Goal: Navigation & Orientation: Find specific page/section

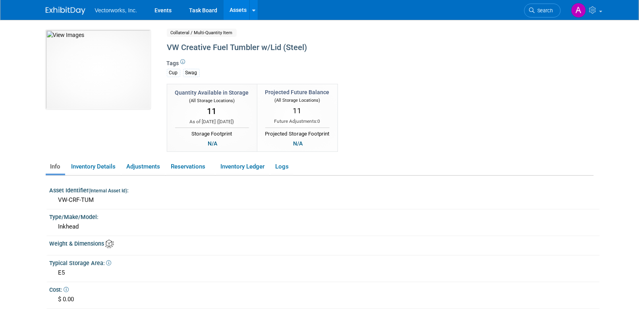
click at [69, 12] on img at bounding box center [66, 11] width 40 height 8
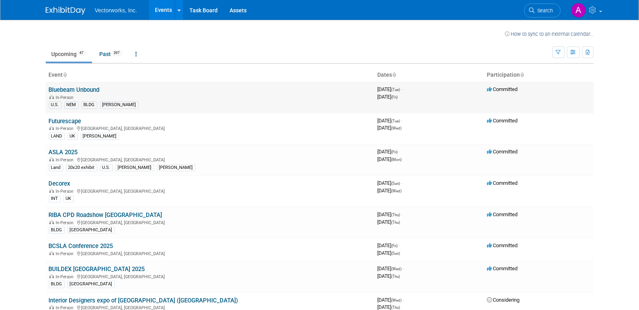
click at [88, 90] on link "Bluebeam Unbound" at bounding box center [74, 89] width 51 height 7
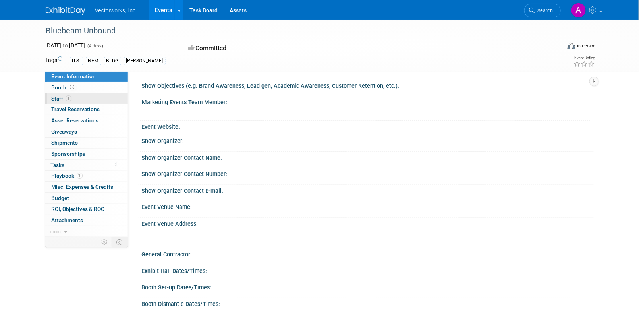
click at [58, 98] on span "Staff 1" at bounding box center [62, 98] width 20 height 6
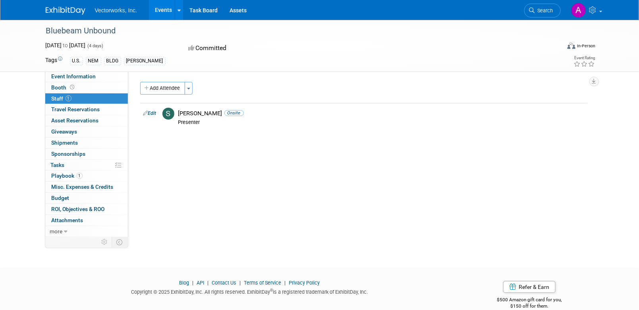
click at [14, 202] on div "Bluebeam Unbound Sep 30, 2025 to Oct 3, 2025 (4 days) Sep 30, 2025 to Oct 3, 20…" at bounding box center [319, 136] width 639 height 233
click at [67, 14] on img at bounding box center [66, 11] width 40 height 8
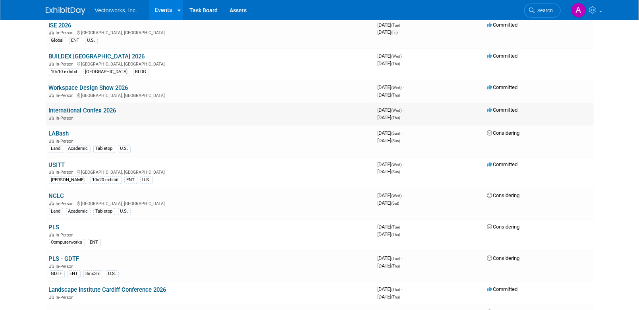
scroll to position [618, 0]
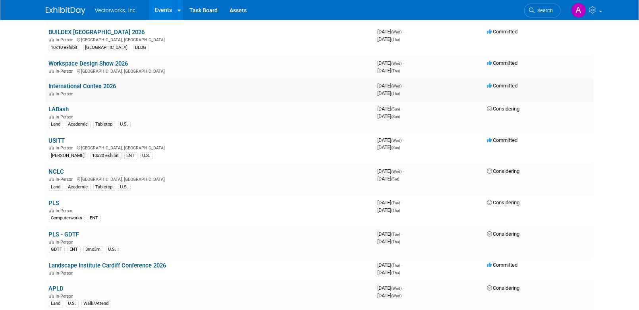
click at [70, 90] on link "International Confex 2026" at bounding box center [83, 86] width 68 height 7
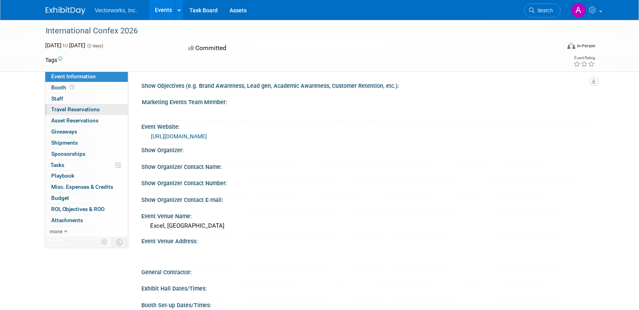
click at [68, 108] on span "Travel Reservations 0" at bounding box center [76, 109] width 48 height 6
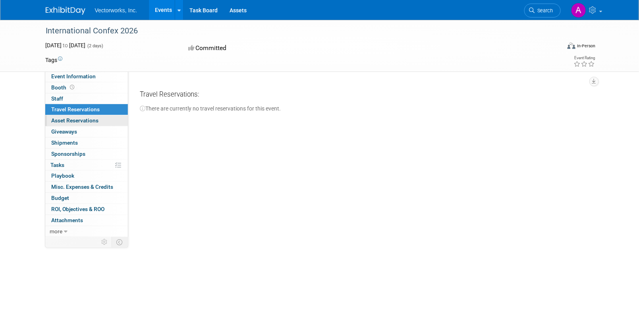
click at [63, 119] on span "Asset Reservations 0" at bounding box center [75, 120] width 47 height 6
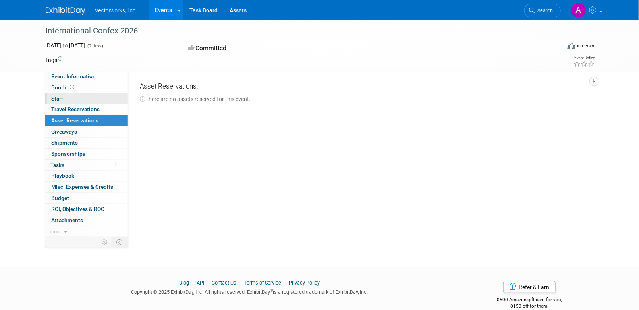
click at [56, 98] on span "Staff 0" at bounding box center [58, 98] width 12 height 6
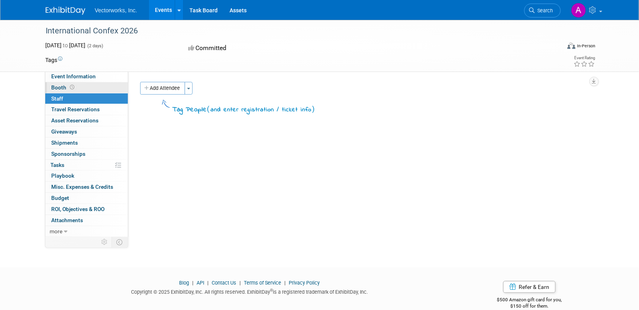
click at [58, 89] on span "Booth" at bounding box center [64, 87] width 25 height 6
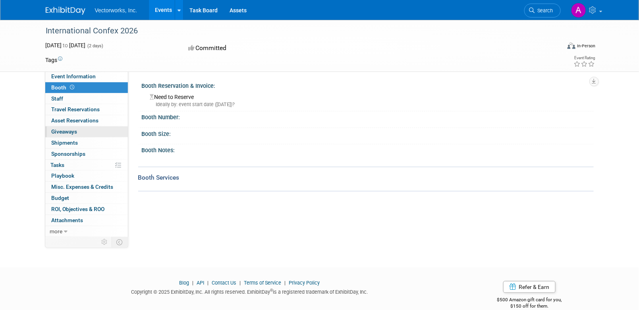
click at [77, 131] on link "0 Giveaways 0" at bounding box center [86, 131] width 83 height 11
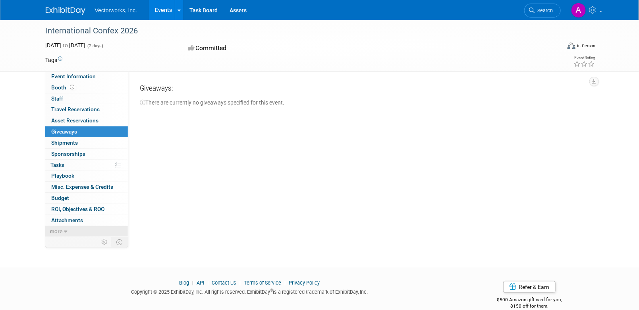
click at [57, 232] on span "more" at bounding box center [56, 231] width 13 height 6
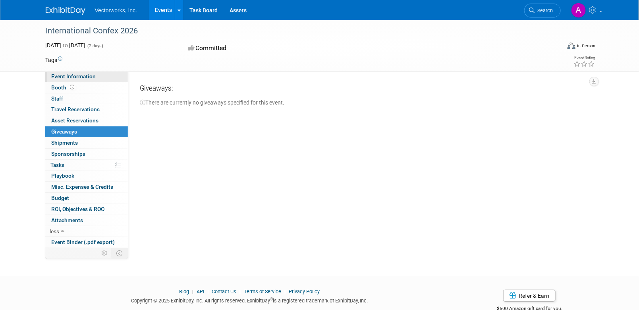
click at [54, 75] on span "Event Information" at bounding box center [74, 76] width 44 height 6
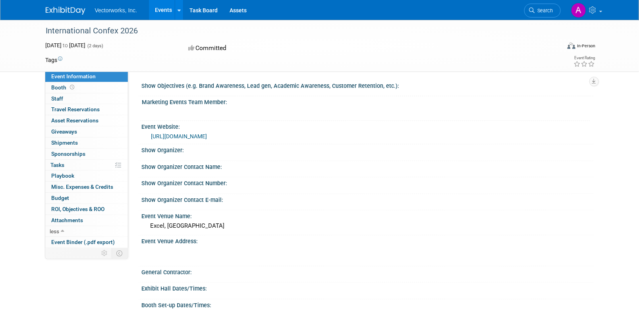
click at [58, 13] on img at bounding box center [66, 11] width 40 height 8
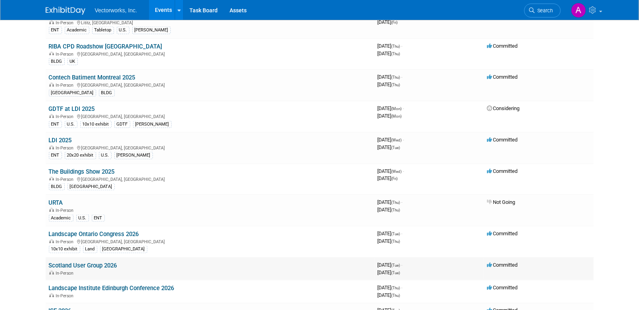
scroll to position [309, 0]
